Goal: Information Seeking & Learning: Check status

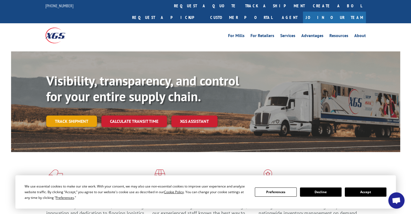
click at [67, 115] on link "Track shipment" at bounding box center [71, 120] width 51 height 11
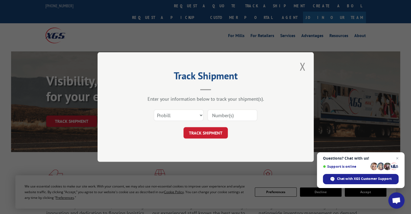
click at [223, 114] on input at bounding box center [232, 114] width 50 height 11
paste input "2810371"
type input "2810371"
click at [215, 129] on button "TRACK SHIPMENT" at bounding box center [205, 132] width 44 height 11
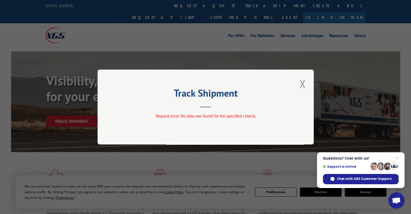
click at [232, 106] on header "Track Shipment" at bounding box center [206, 98] width 162 height 18
click at [297, 85] on div "Track Shipment Request error: No data was found for the specified criteria." at bounding box center [206, 106] width 216 height 75
click at [302, 88] on button "Close modal" at bounding box center [302, 83] width 9 height 15
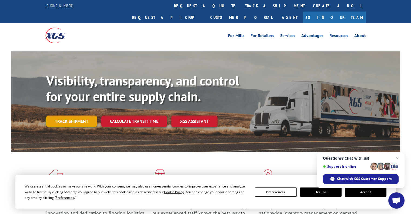
click at [82, 115] on link "Track shipment" at bounding box center [71, 120] width 51 height 11
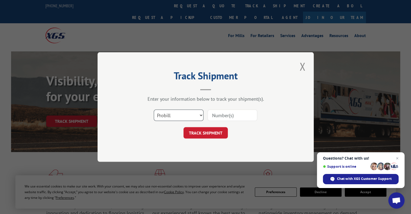
click at [200, 116] on select "Select category... Probill BOL PO" at bounding box center [179, 114] width 50 height 11
click at [215, 112] on input at bounding box center [232, 114] width 50 height 11
type input "2810371"
click button "TRACK SHIPMENT" at bounding box center [205, 132] width 44 height 11
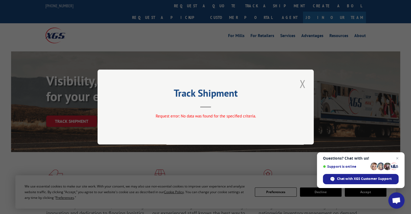
click at [304, 84] on button "Close modal" at bounding box center [302, 83] width 9 height 15
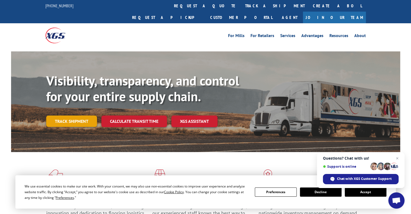
click at [66, 115] on link "Track shipment" at bounding box center [71, 120] width 51 height 11
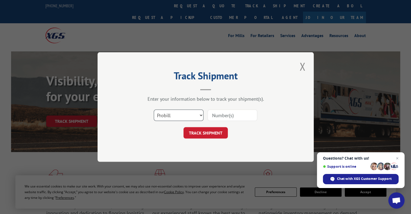
click at [190, 116] on select "Select category... Probill BOL PO" at bounding box center [179, 114] width 50 height 11
select select "bol"
click at [154, 109] on select "Select category... Probill BOL PO" at bounding box center [179, 114] width 50 height 11
click at [230, 113] on input at bounding box center [232, 114] width 50 height 11
type input "2810371"
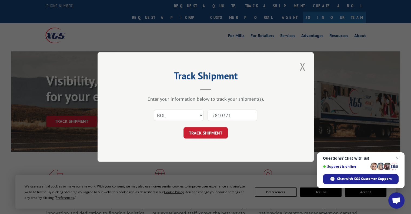
click button "TRACK SHIPMENT" at bounding box center [205, 132] width 44 height 11
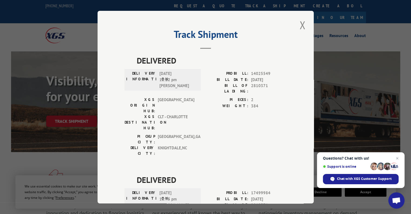
click at [218, 36] on h2 "Track Shipment" at bounding box center [206, 36] width 162 height 10
click at [162, 87] on span "[DATE] 12:12 pm [PERSON_NAME]" at bounding box center [177, 79] width 36 height 18
click at [301, 28] on button "Close modal" at bounding box center [302, 25] width 9 height 15
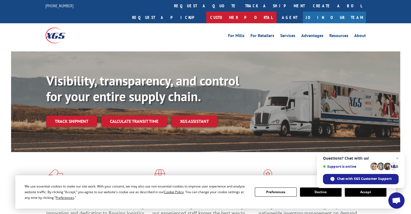
click at [276, 12] on link "Customer Portal" at bounding box center [241, 18] width 70 height 12
